Goal: Check status

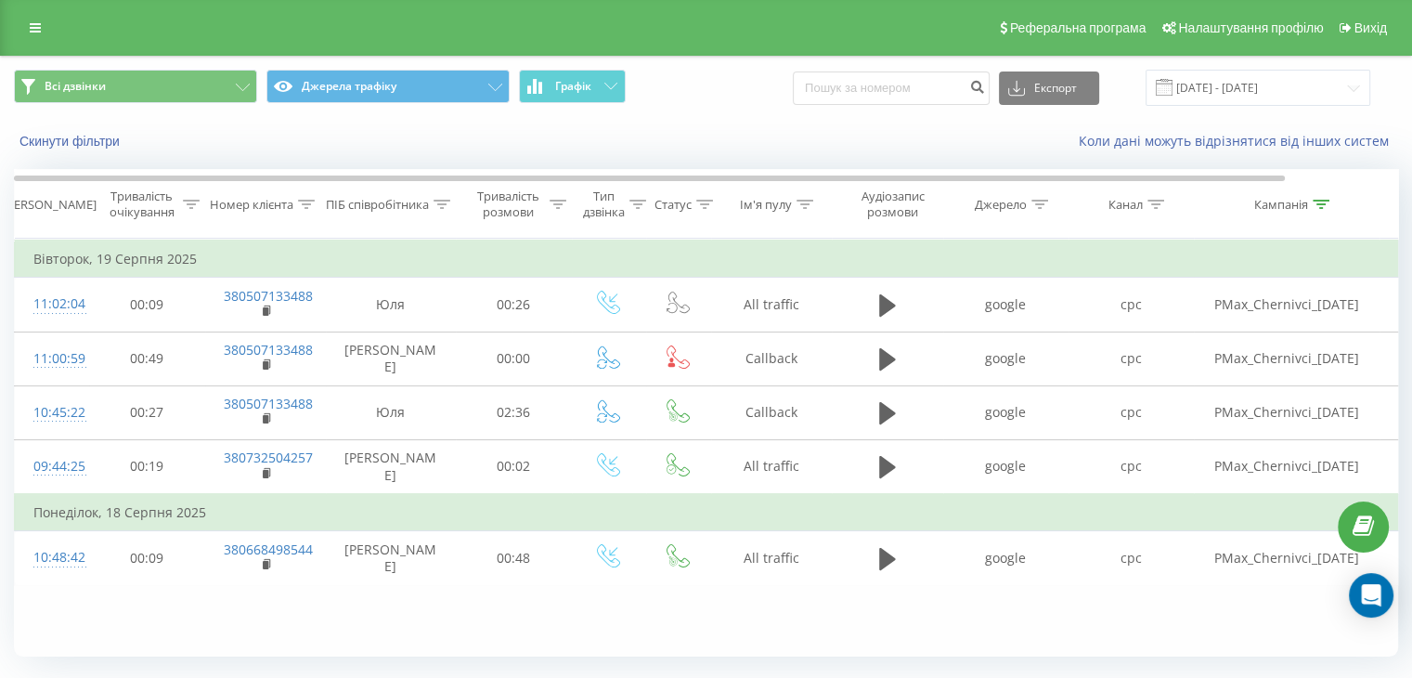
click at [1403, 182] on div "Всі дзвінки Джерела трафіку Графік Експорт .csv .xls .xlsx [DATE] - [DATE] Скин…" at bounding box center [706, 391] width 1412 height 670
drag, startPoint x: 1403, startPoint y: 182, endPoint x: 1396, endPoint y: 213, distance: 31.5
click at [1396, 213] on div "Всі дзвінки Джерела трафіку Графік Експорт .csv .xls .xlsx [DATE] - [DATE] Скин…" at bounding box center [706, 391] width 1412 height 670
click at [1396, 213] on div at bounding box center [1391, 203] width 14 height 69
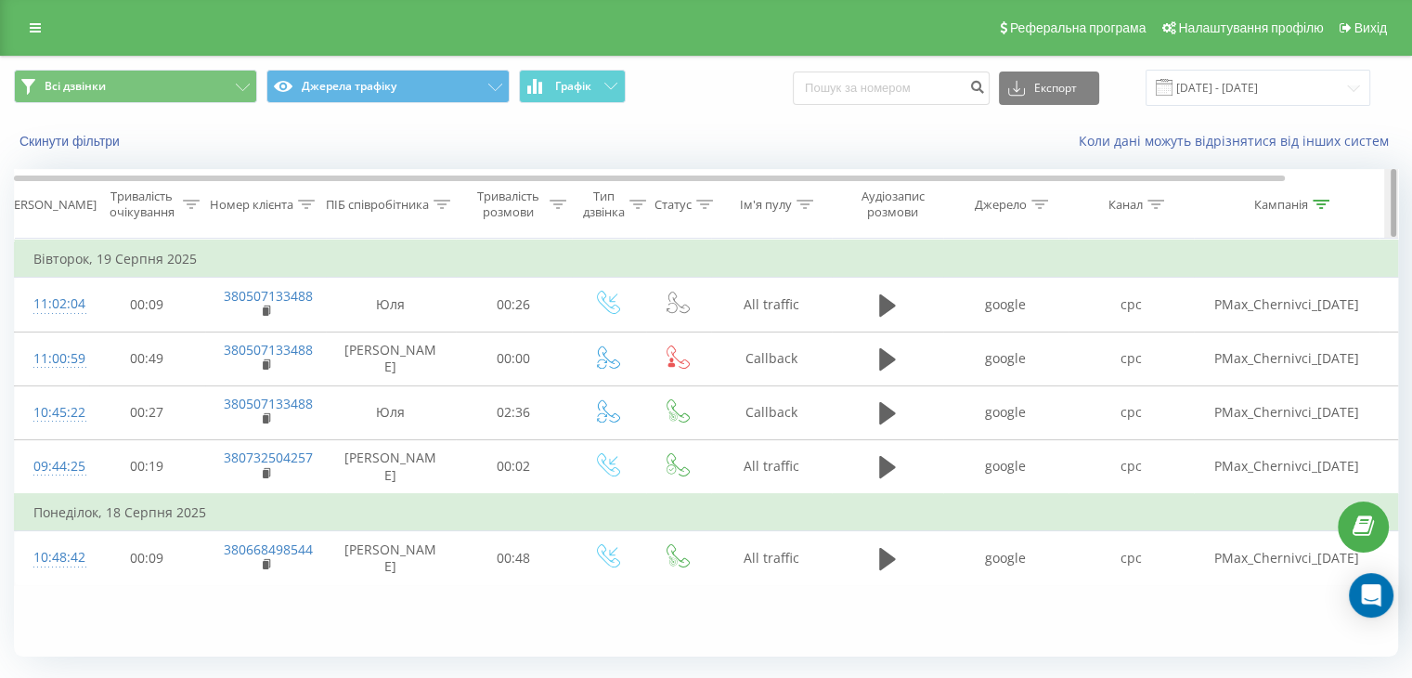
click at [1396, 213] on div at bounding box center [1391, 203] width 14 height 69
click at [1292, 99] on input "[DATE] - [DATE]" at bounding box center [1257, 88] width 225 height 36
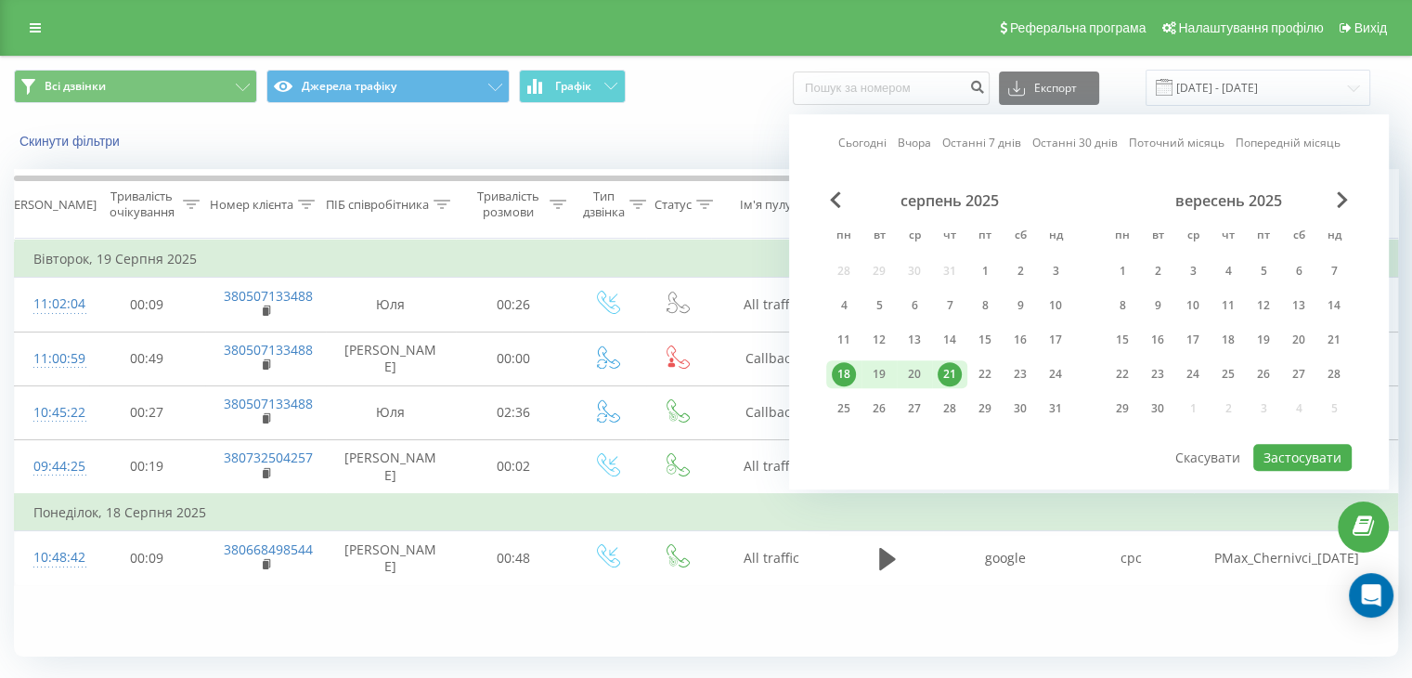
click at [958, 372] on div "21" at bounding box center [949, 374] width 24 height 24
click at [1338, 454] on button "Застосувати" at bounding box center [1302, 457] width 98 height 27
type input "[DATE] - [DATE]"
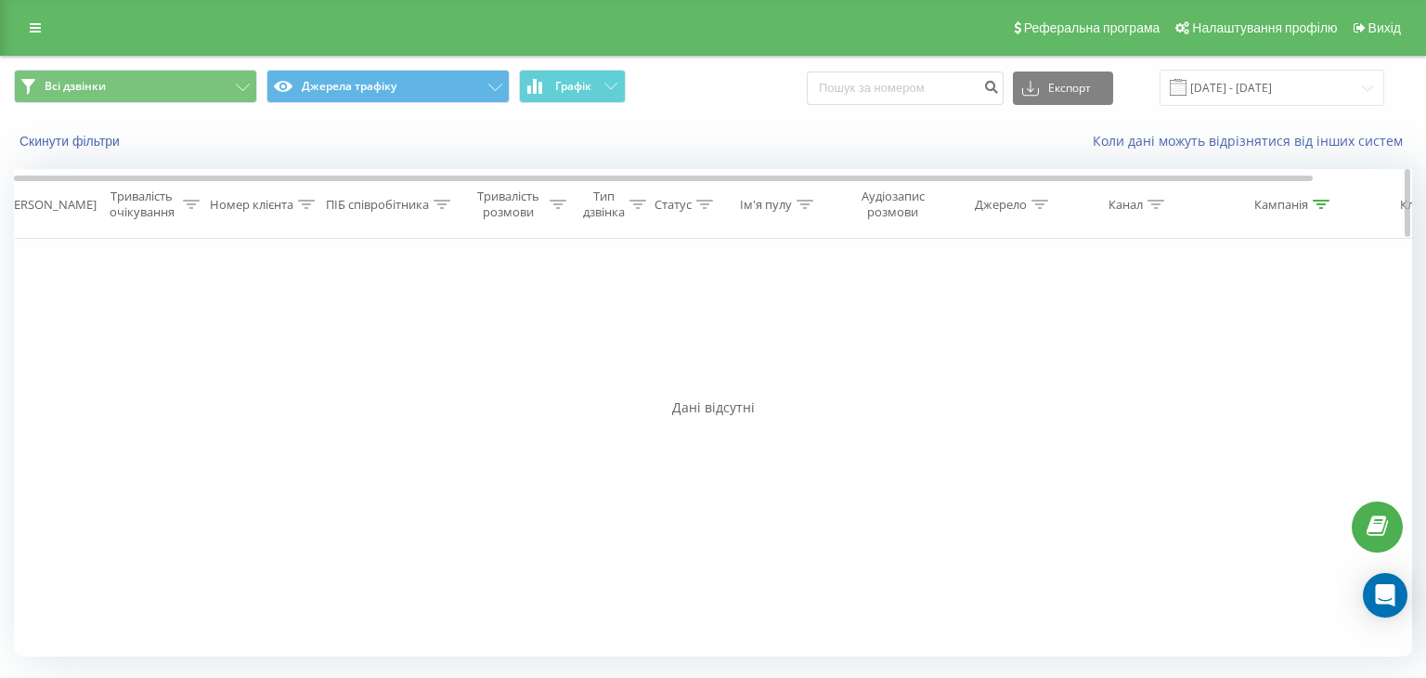
click at [1314, 201] on icon at bounding box center [1320, 204] width 17 height 9
click at [1263, 336] on input "[PERSON_NAME]" at bounding box center [1286, 337] width 163 height 32
click at [1348, 377] on span "OK" at bounding box center [1325, 373] width 52 height 29
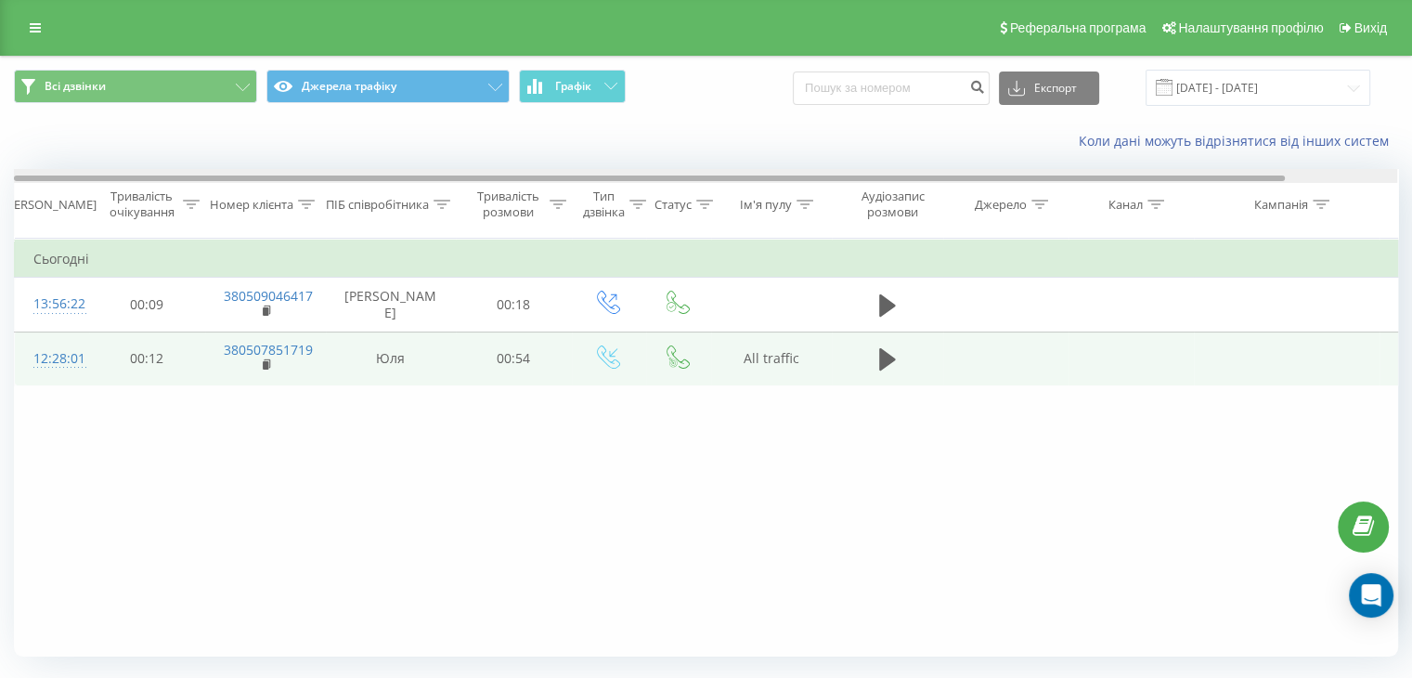
drag, startPoint x: 1219, startPoint y: 175, endPoint x: 744, endPoint y: 335, distance: 500.5
click at [744, 335] on div "Дата дзвінка Тривалість очікування Номер клієнта ПІБ співробітника Тривалість р…" at bounding box center [706, 412] width 1384 height 487
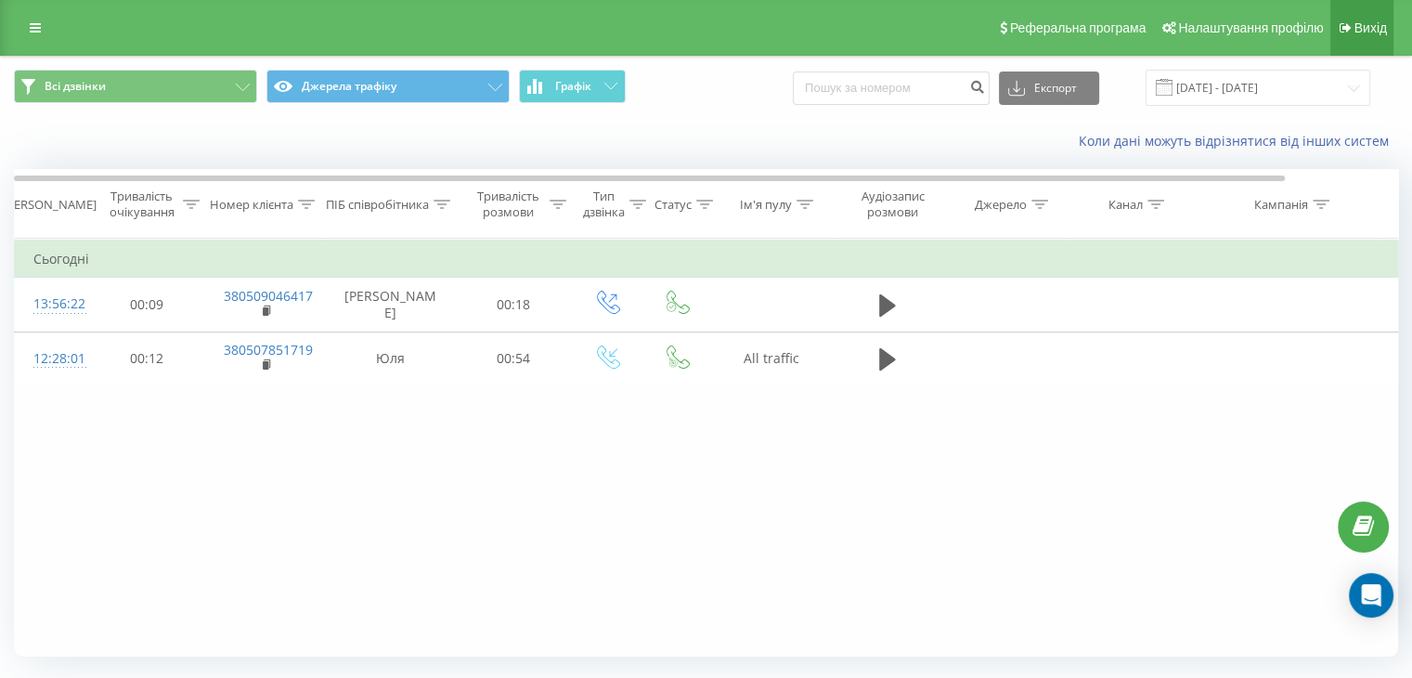
click at [1355, 27] on span "Вихід" at bounding box center [1370, 27] width 32 height 15
